Goal: Find specific page/section: Find specific page/section

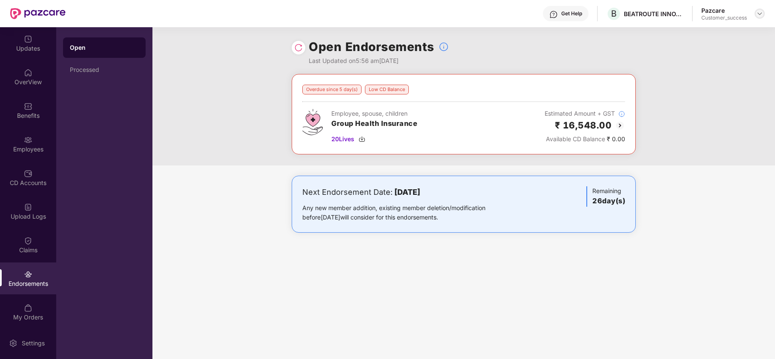
click at [761, 14] on img at bounding box center [759, 13] width 7 height 7
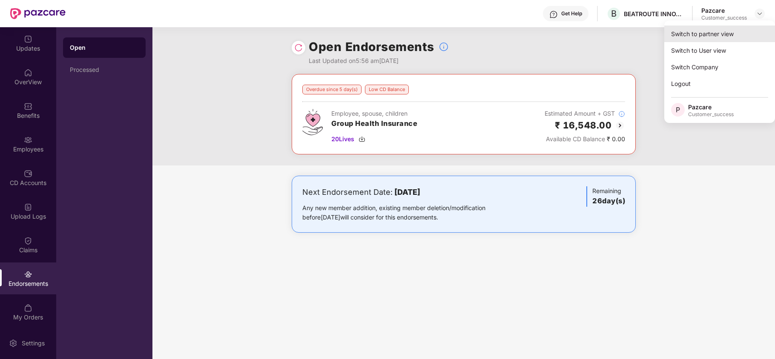
click at [724, 33] on div "Switch to partner view" at bounding box center [719, 34] width 111 height 17
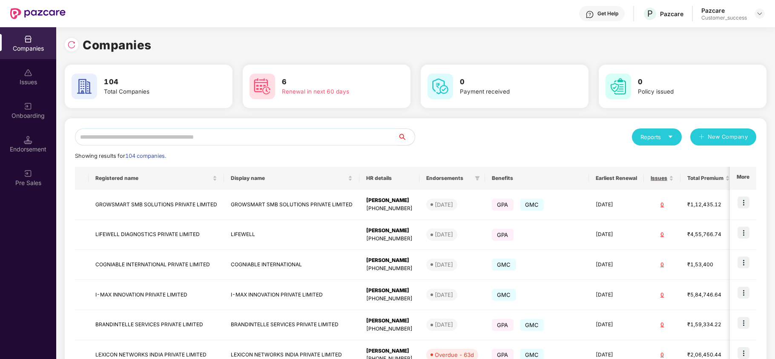
click at [155, 134] on input "text" at bounding box center [236, 137] width 323 height 17
type input "*"
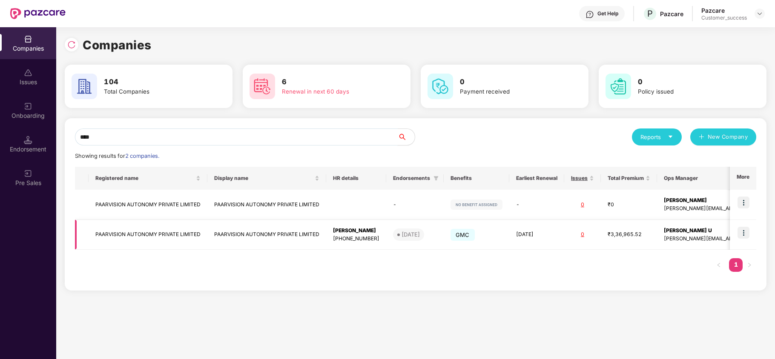
type input "****"
click at [743, 229] on img at bounding box center [744, 233] width 12 height 12
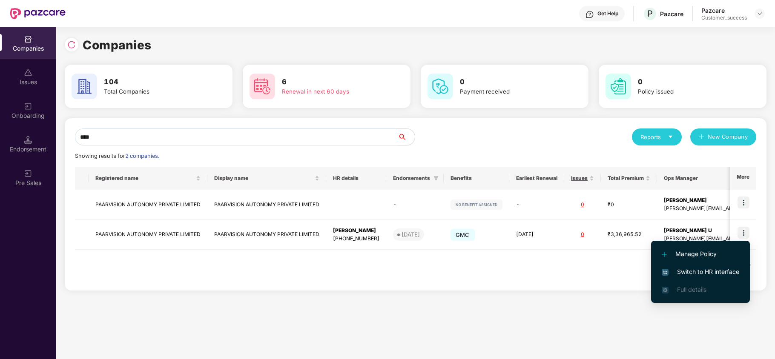
click at [685, 270] on span "Switch to HR interface" at bounding box center [701, 271] width 78 height 9
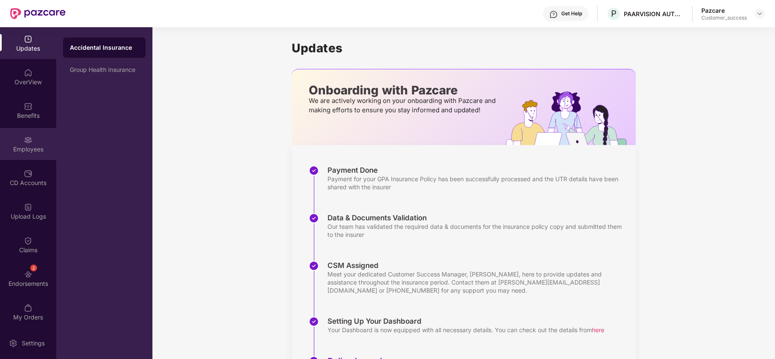
click at [34, 129] on div "Employees" at bounding box center [28, 144] width 56 height 32
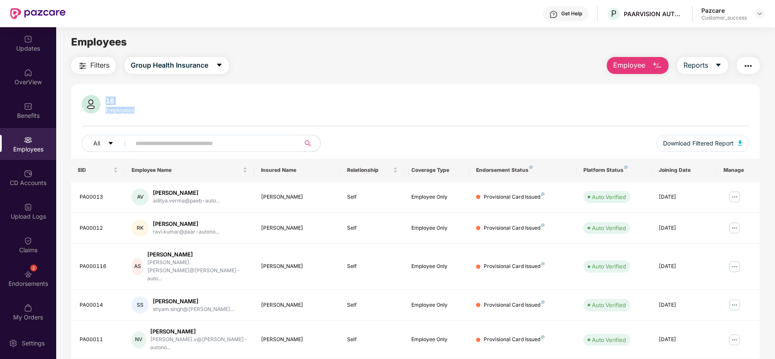
drag, startPoint x: 106, startPoint y: 101, endPoint x: 140, endPoint y: 110, distance: 35.2
click at [140, 110] on div "16 Employees" at bounding box center [415, 105] width 667 height 20
click at [191, 73] on button "Group Health Insurance" at bounding box center [176, 65] width 105 height 17
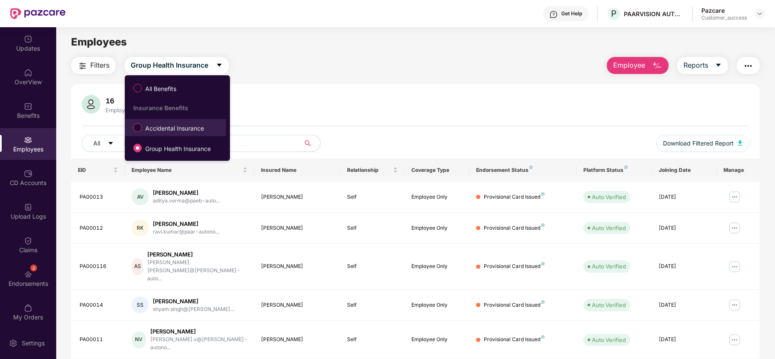
click at [172, 131] on span "Accidental Insurance" at bounding box center [175, 128] width 66 height 9
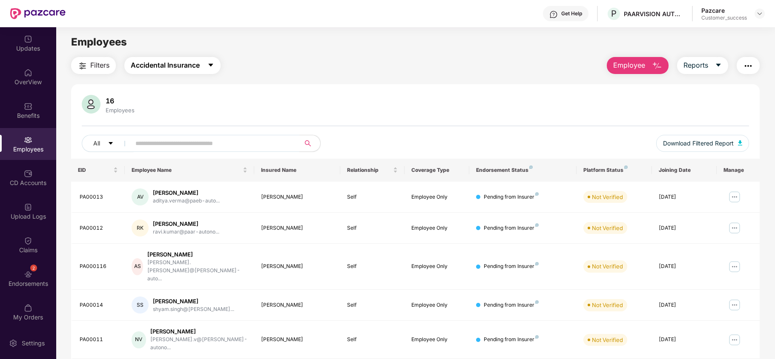
click at [162, 63] on span "Accidental Insurance" at bounding box center [165, 65] width 69 height 11
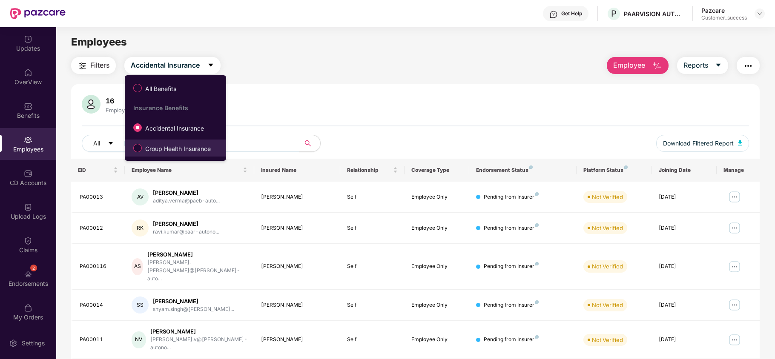
click at [144, 141] on label "Group Health Insurance" at bounding box center [173, 148] width 89 height 14
